Goal: Information Seeking & Learning: Find specific fact

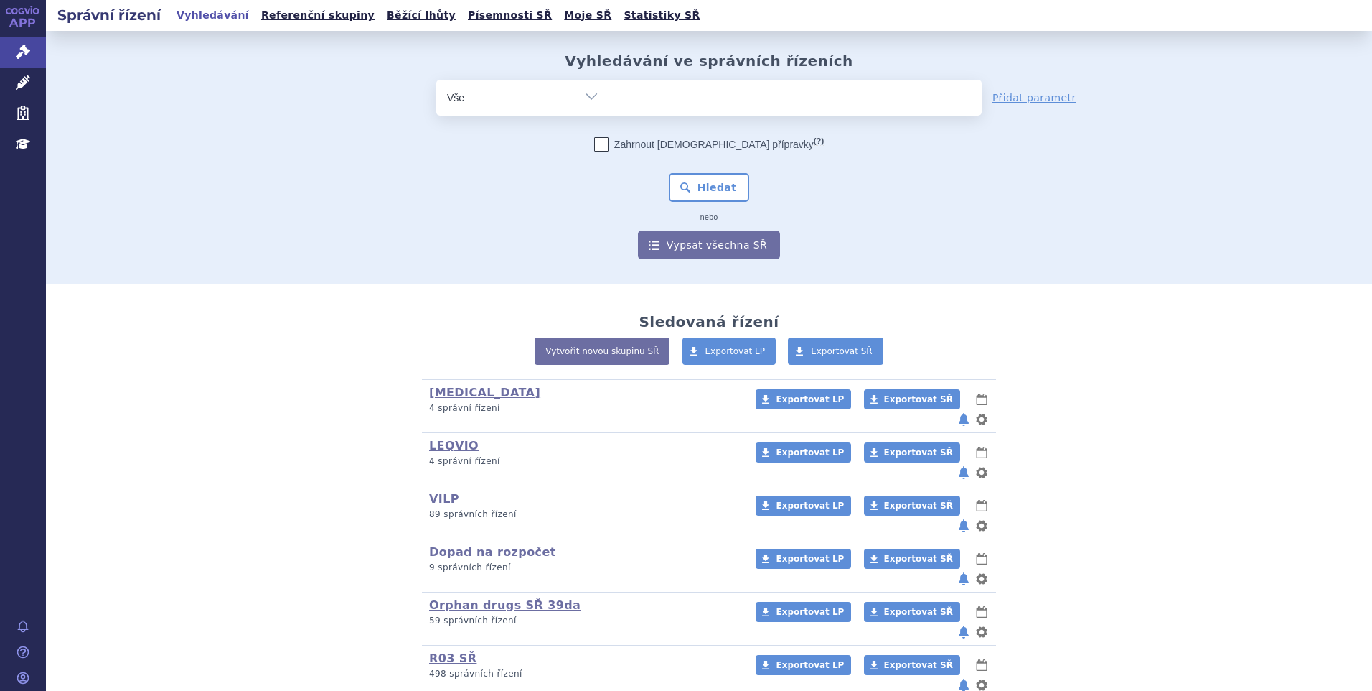
click at [691, 94] on ul at bounding box center [795, 95] width 373 height 30
click at [609, 94] on select at bounding box center [609, 97] width 1 height 36
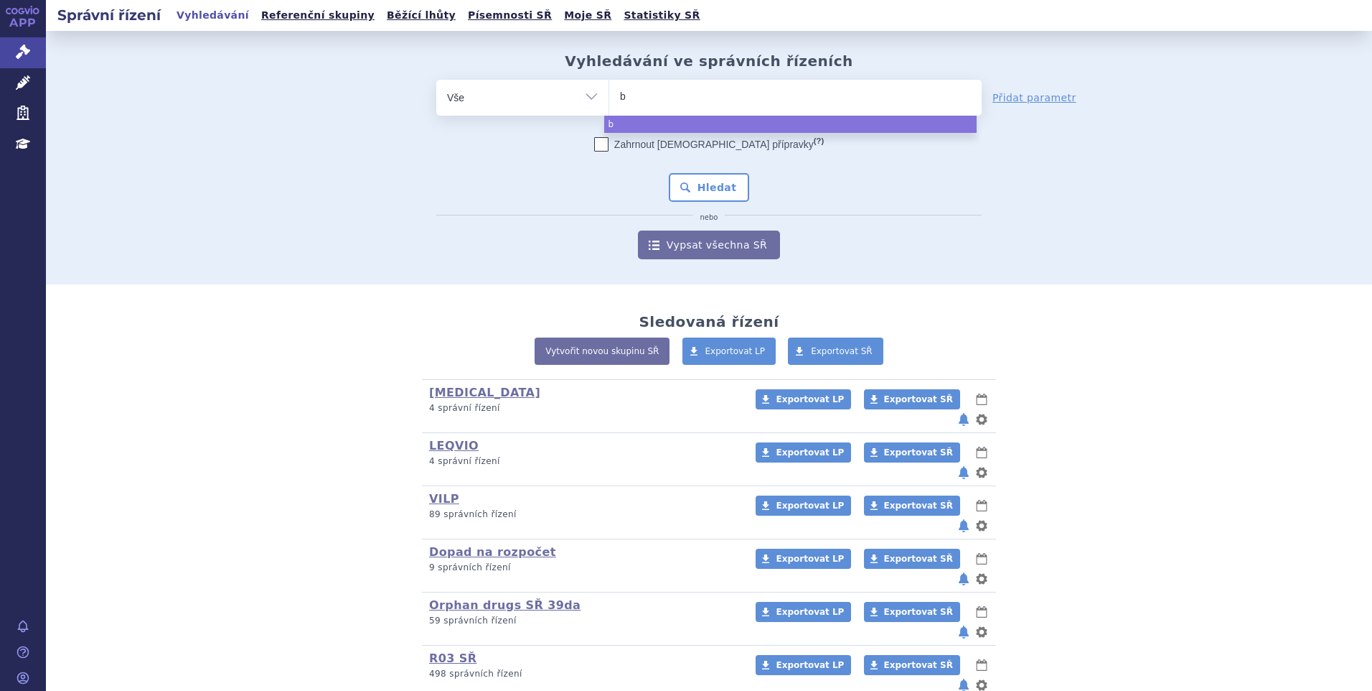
type input "bl"
type input "bleo"
type input "bleomy"
type input "bleomyi"
type input "bleomy"
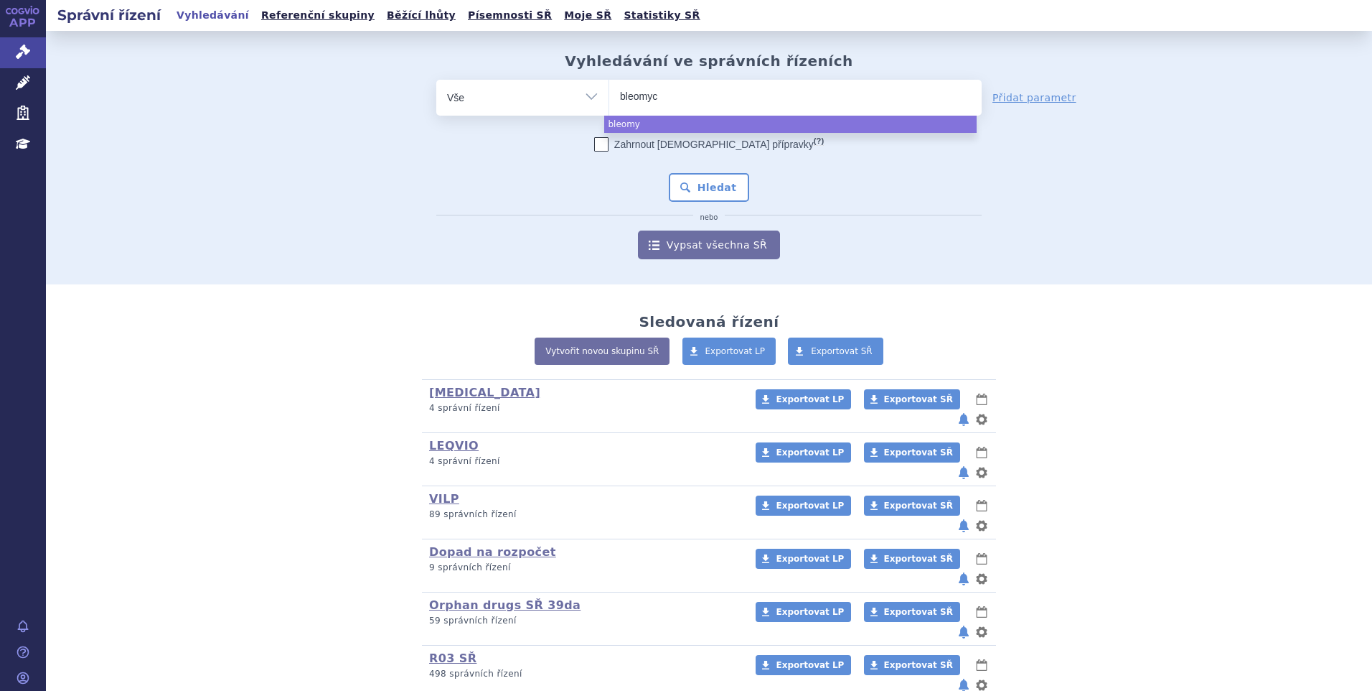
type input "bleomyci"
type input "bleomycin"
select select "bleomycin"
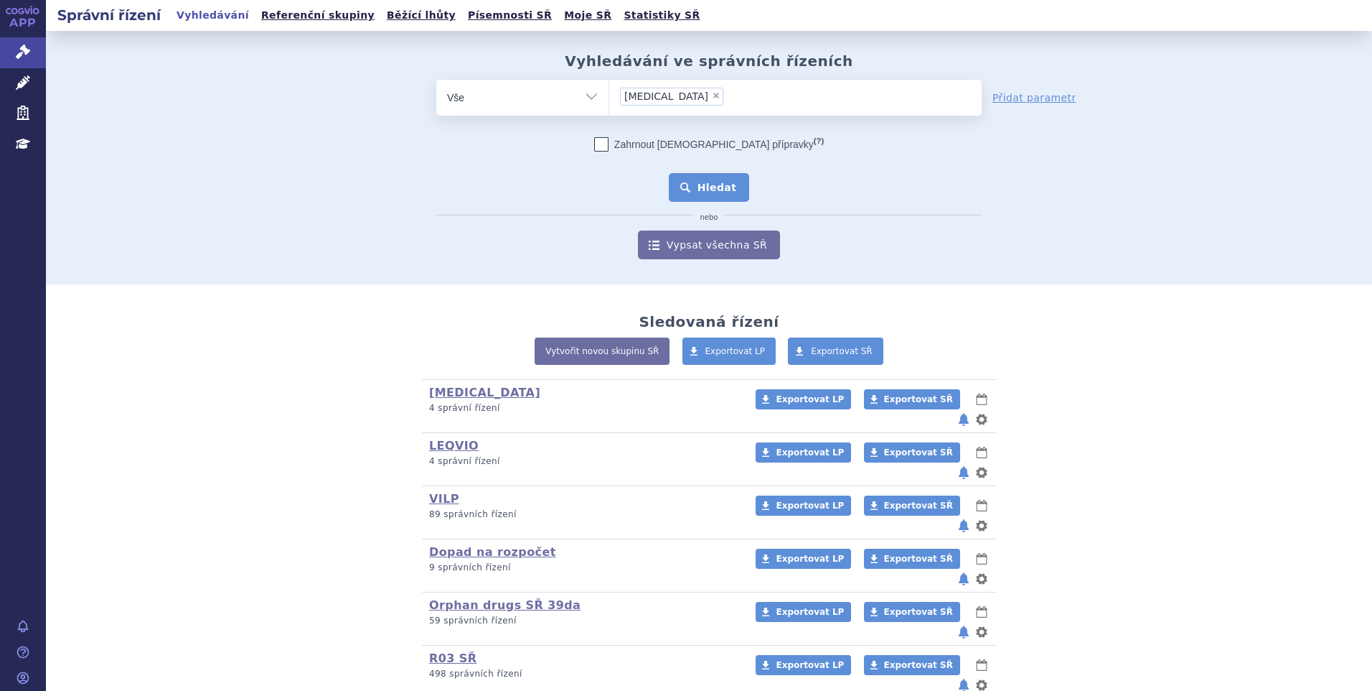
click at [693, 189] on button "Hledat" at bounding box center [709, 187] width 81 height 29
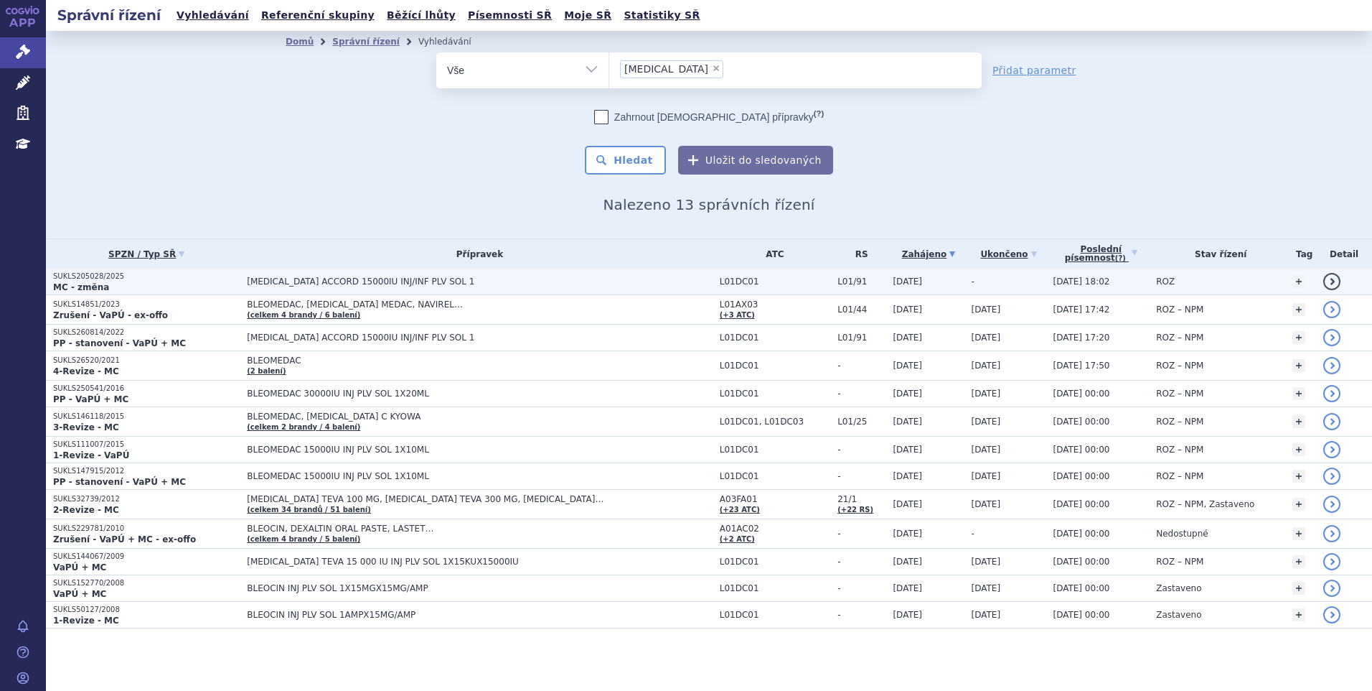
click at [140, 284] on p "MC - změna" at bounding box center [146, 286] width 187 height 11
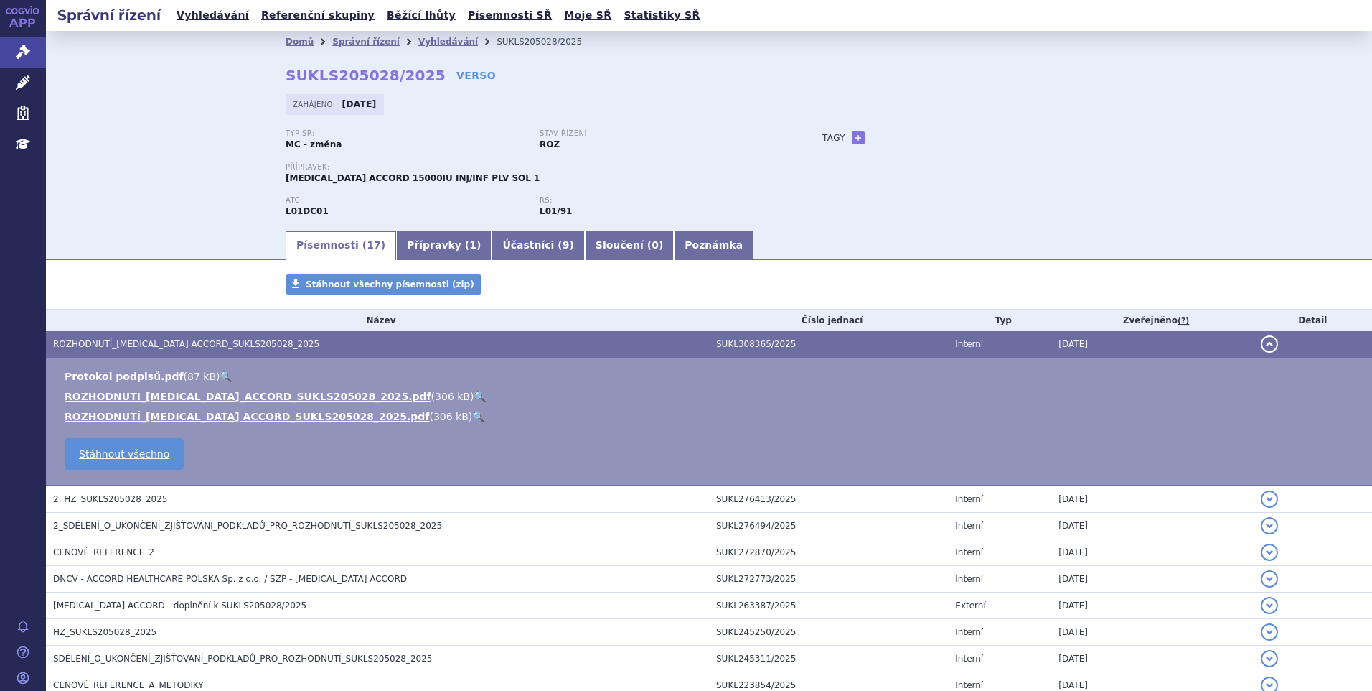
click at [474, 390] on link "🔍" at bounding box center [480, 395] width 12 height 11
